Goal: Obtain resource: Download file/media

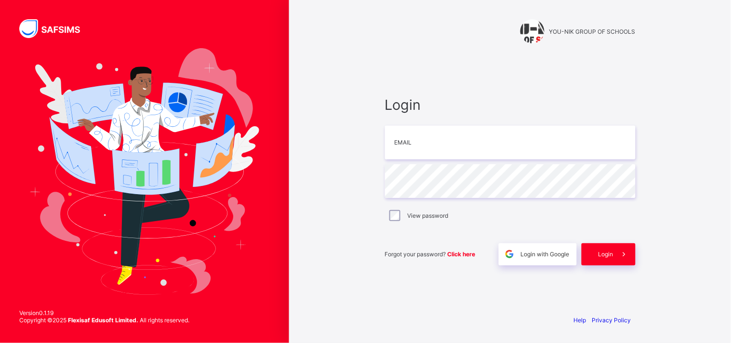
type input "**********"
click at [607, 259] on div "Login" at bounding box center [609, 254] width 54 height 22
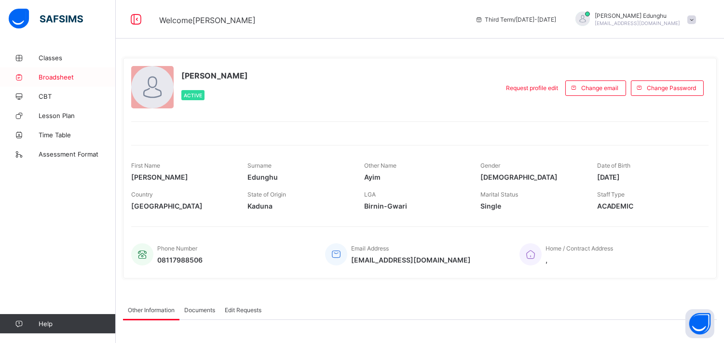
click at [72, 79] on span "Broadsheet" at bounding box center [77, 77] width 77 height 8
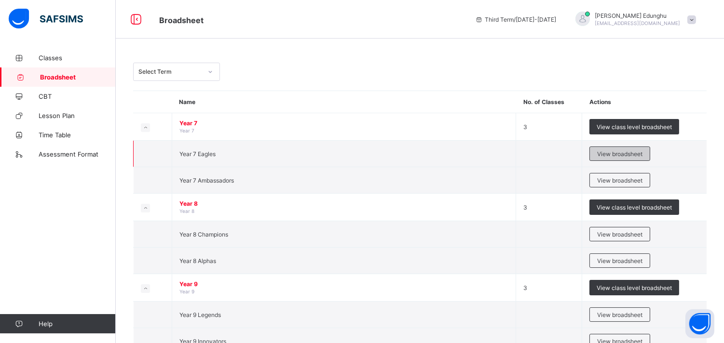
click at [632, 153] on span "View broadsheet" at bounding box center [619, 153] width 45 height 7
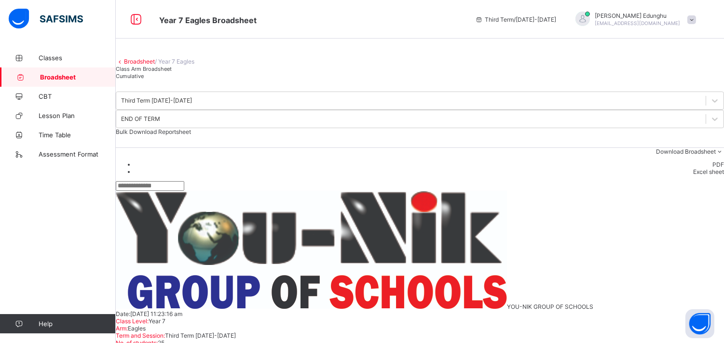
click at [681, 155] on span "Download Broadsheet" at bounding box center [686, 151] width 60 height 7
click at [706, 168] on li "PDF" at bounding box center [429, 164] width 589 height 7
click at [191, 135] on span "Bulk Download Reportsheet" at bounding box center [153, 131] width 75 height 7
click at [149, 65] on link "Broadsheet" at bounding box center [139, 61] width 31 height 7
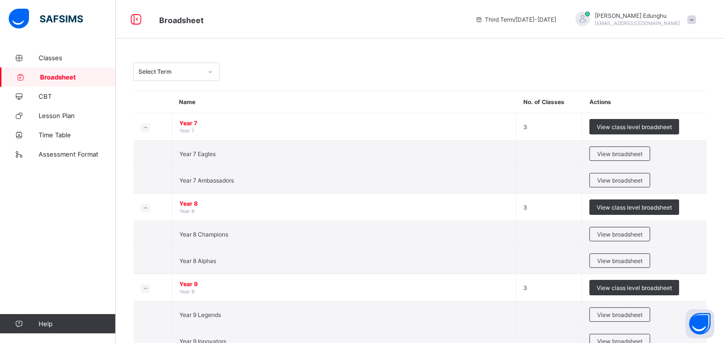
click at [0, 239] on div "Classes Broadsheet CBT Lesson Plan Time Table Assessment Format Help" at bounding box center [58, 191] width 116 height 305
click at [639, 181] on span "View broadsheet" at bounding box center [619, 180] width 45 height 7
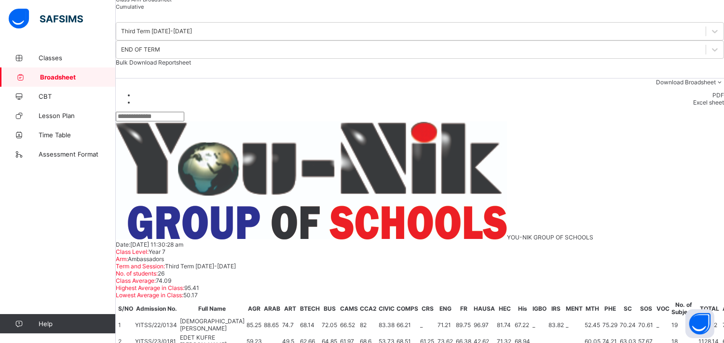
scroll to position [85, 0]
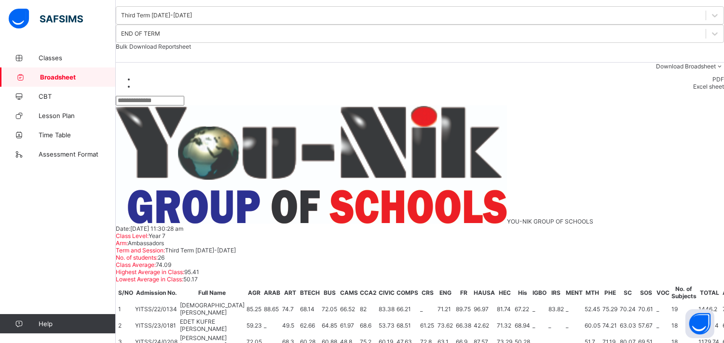
click at [191, 50] on span "Bulk Download Reportsheet" at bounding box center [153, 46] width 75 height 7
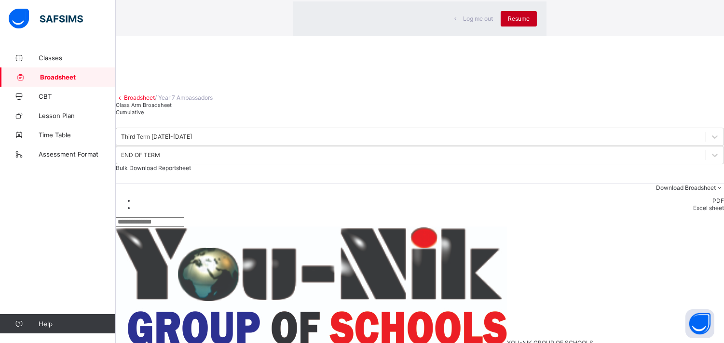
click at [508, 22] on span "Resume" at bounding box center [519, 18] width 22 height 7
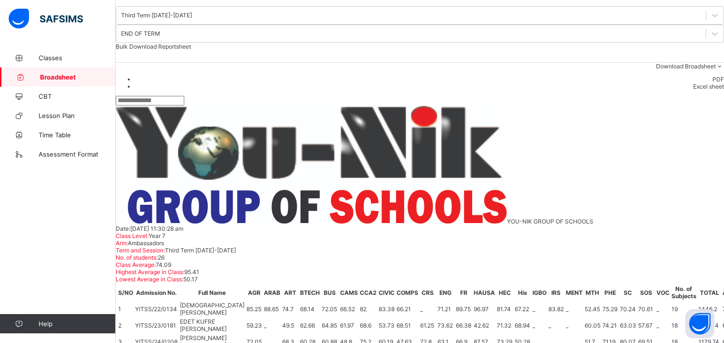
click at [59, 79] on span "Broadsheet" at bounding box center [78, 77] width 76 height 8
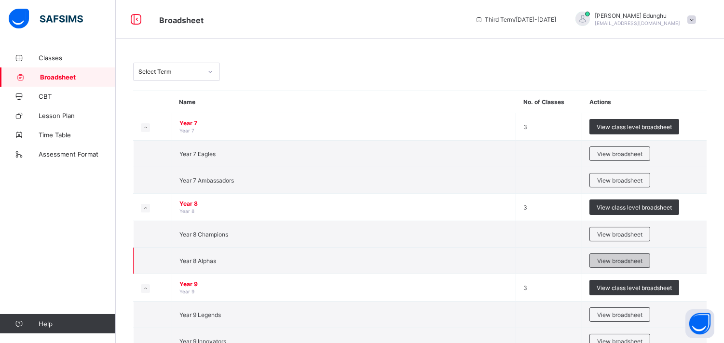
click at [628, 257] on span "View broadsheet" at bounding box center [619, 260] width 45 height 7
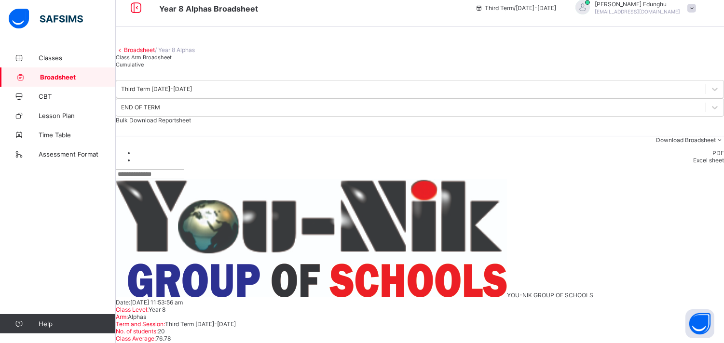
scroll to position [14, 0]
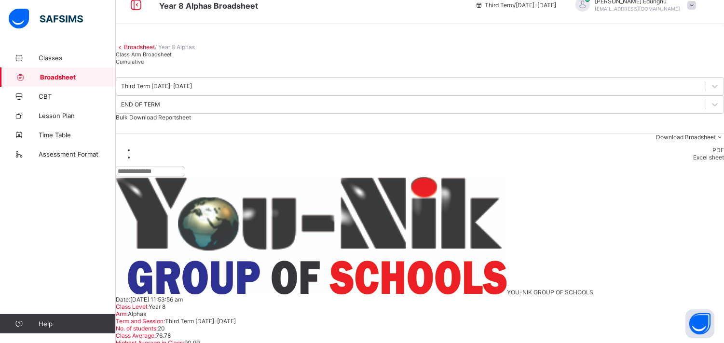
click at [684, 121] on div "Bulk Download Reportsheet" at bounding box center [420, 117] width 608 height 7
click at [151, 51] on link "Broadsheet" at bounding box center [139, 46] width 31 height 7
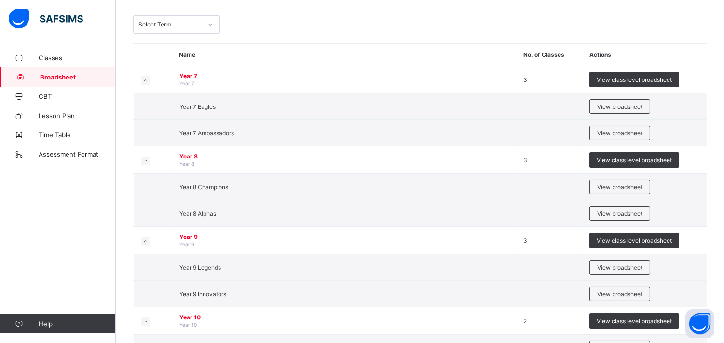
scroll to position [50, 0]
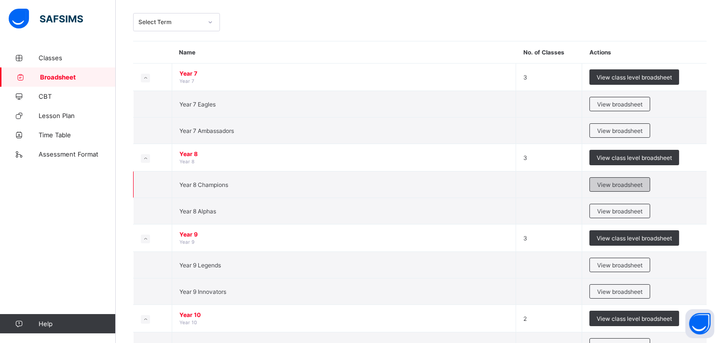
click at [637, 184] on span "View broadsheet" at bounding box center [619, 184] width 45 height 7
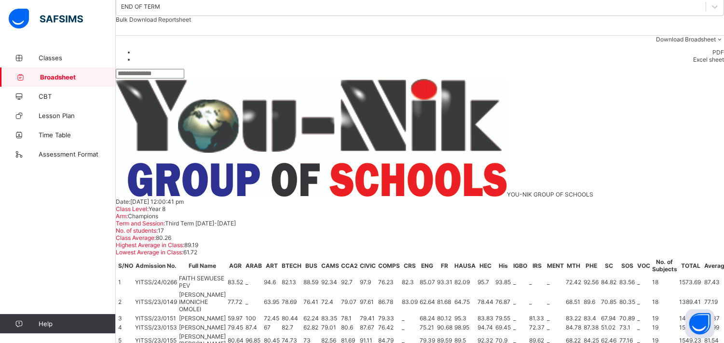
scroll to position [101, 0]
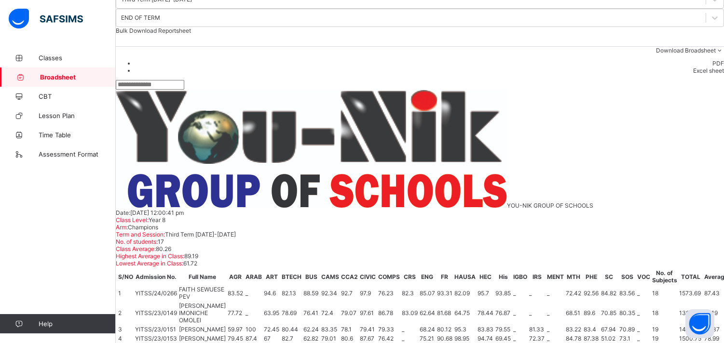
click at [191, 34] on span "Bulk Download Reportsheet" at bounding box center [153, 30] width 75 height 7
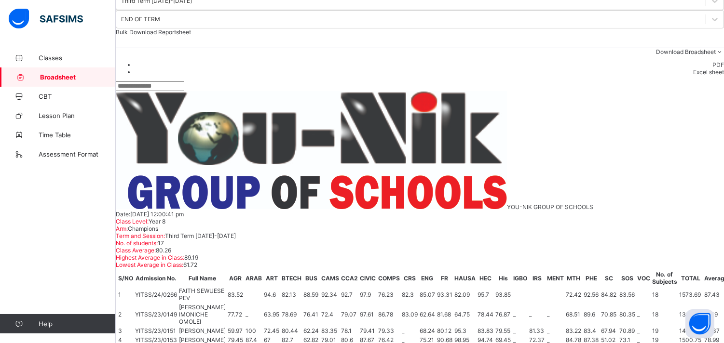
scroll to position [0, 0]
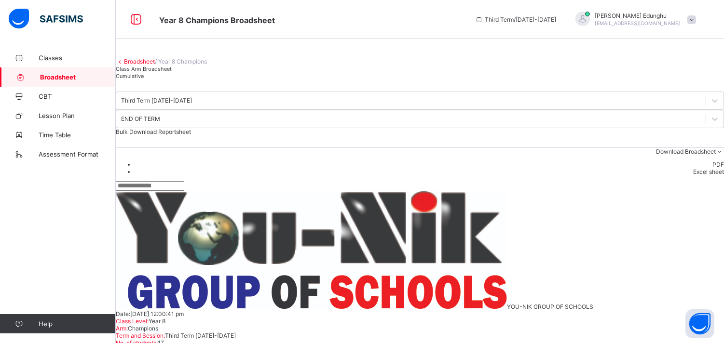
click at [136, 65] on link "Broadsheet" at bounding box center [139, 61] width 31 height 7
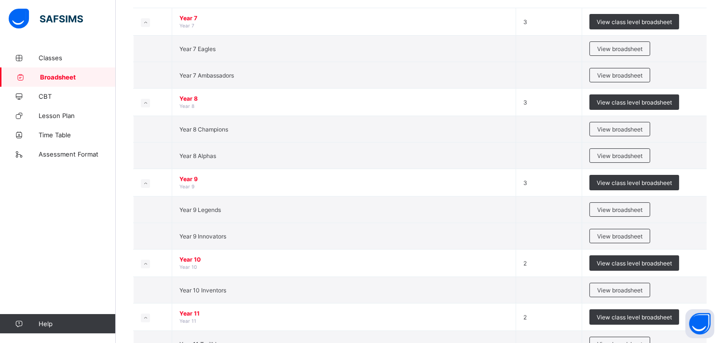
scroll to position [127, 0]
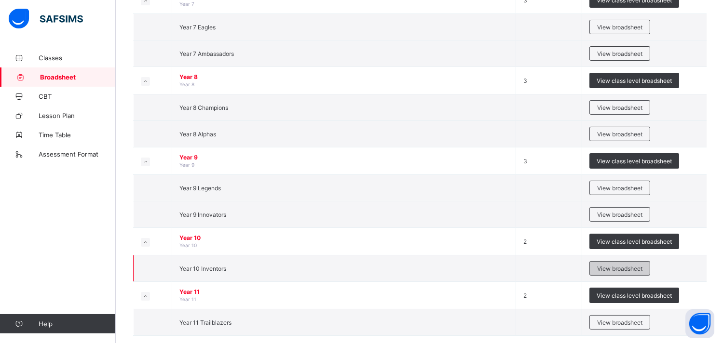
click at [633, 267] on span "View broadsheet" at bounding box center [619, 268] width 45 height 7
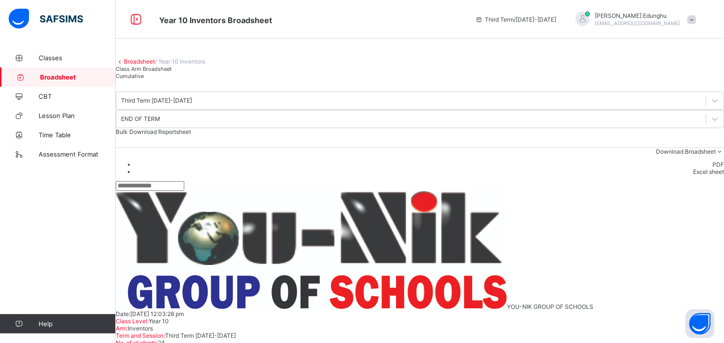
click at [191, 135] on span "Bulk Download Reportsheet" at bounding box center [153, 131] width 75 height 7
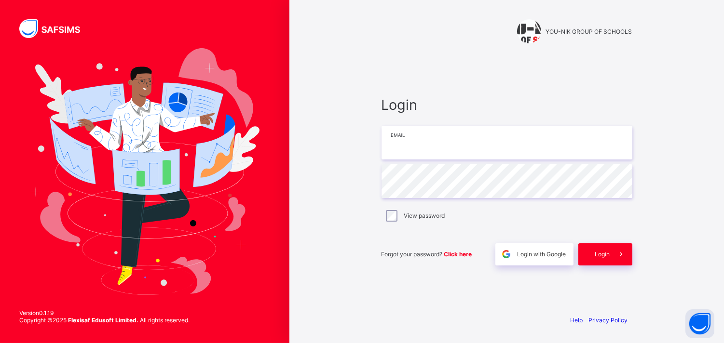
type input "**********"
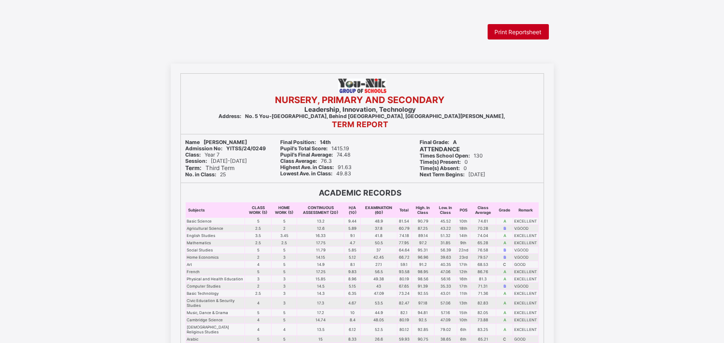
click at [517, 34] on span "Print Reportsheet" at bounding box center [518, 31] width 47 height 7
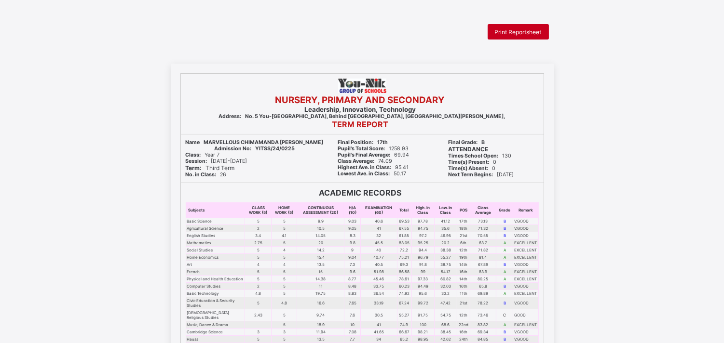
click at [523, 31] on span "Print Reportsheet" at bounding box center [518, 31] width 47 height 7
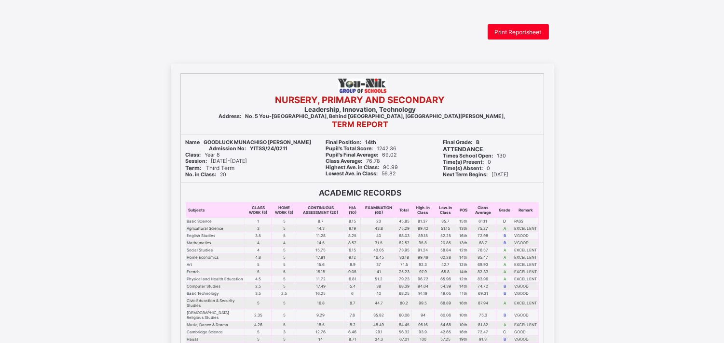
click at [377, 269] on td "41" at bounding box center [379, 272] width 36 height 7
click at [517, 28] on span "Print Reportsheet" at bounding box center [518, 31] width 47 height 7
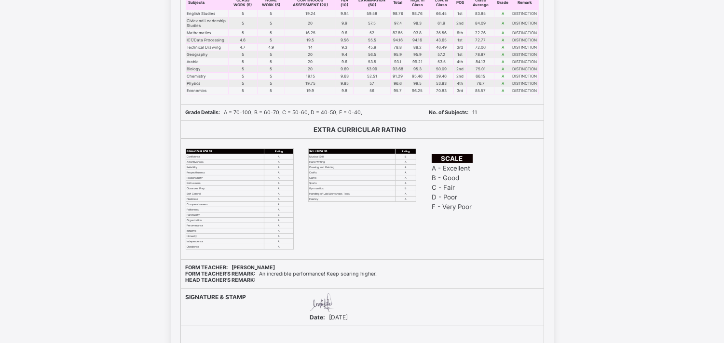
scroll to position [13143, 0]
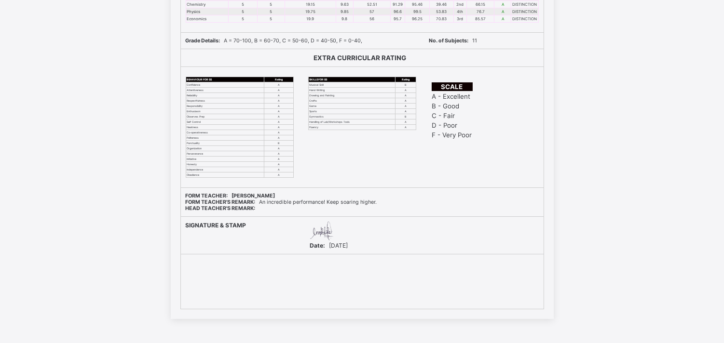
click at [344, 172] on div "SKILLS FOR SS Rating Musical Skill B Hand Writing A Drawing and Painting A Craf…" at bounding box center [362, 127] width 118 height 121
click at [406, 187] on div "SKILLS FOR SS Rating Musical Skill B Hand Writing A Drawing and Painting A Craf…" at bounding box center [362, 127] width 118 height 121
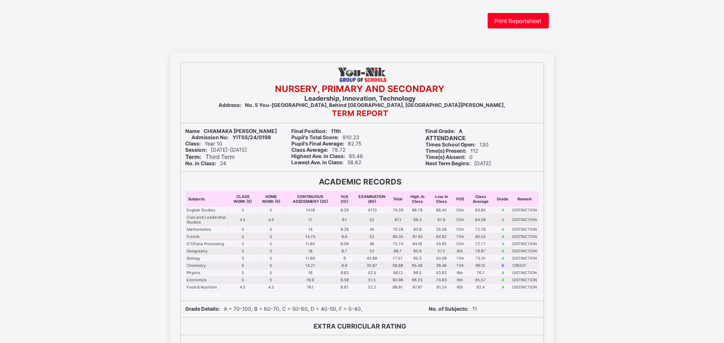
scroll to position [0, 0]
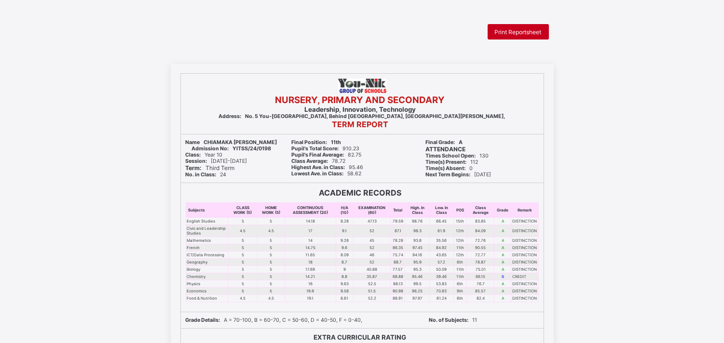
click at [515, 31] on span "Print Reportsheet" at bounding box center [518, 31] width 47 height 7
click at [635, 213] on div "NURSERY, PRIMARY AND SECONDARY Leadership, Innovation, Technology Address: No. …" at bounding box center [362, 331] width 724 height 535
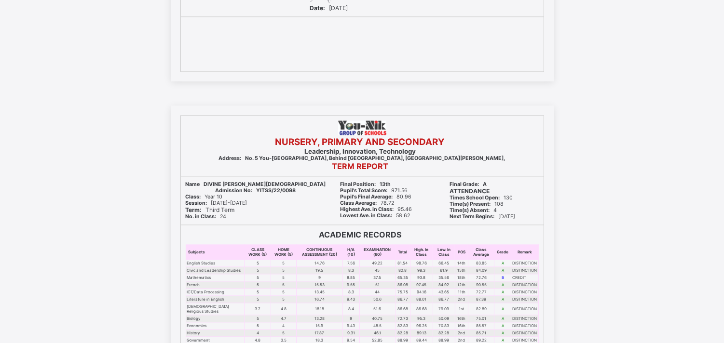
scroll to position [3877, 0]
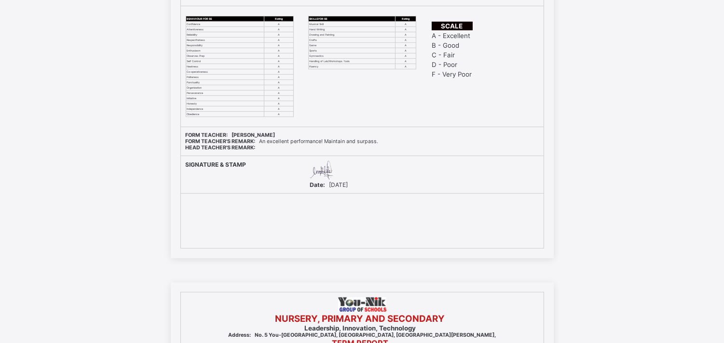
scroll to position [1200, 0]
